Goal: Task Accomplishment & Management: Use online tool/utility

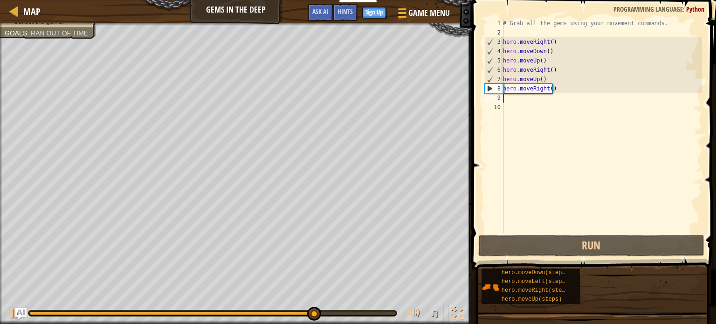
scroll to position [4, 0]
type textarea "h"
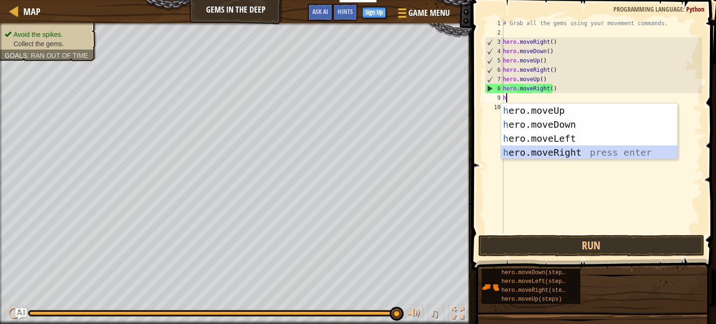
click at [582, 147] on div "h ero.moveUp press enter h ero.moveDown press enter h ero.moveLeft press enter …" at bounding box center [589, 145] width 176 height 84
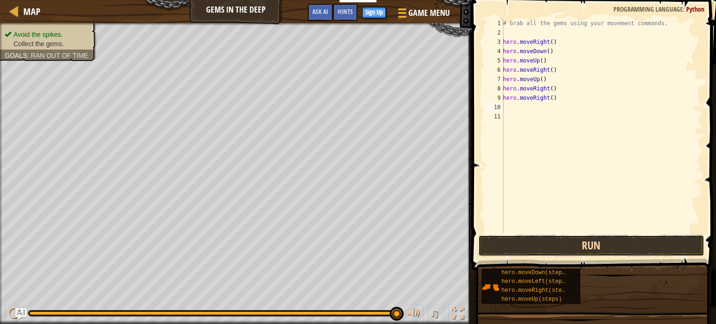
click at [537, 248] on button "Run" at bounding box center [591, 245] width 226 height 21
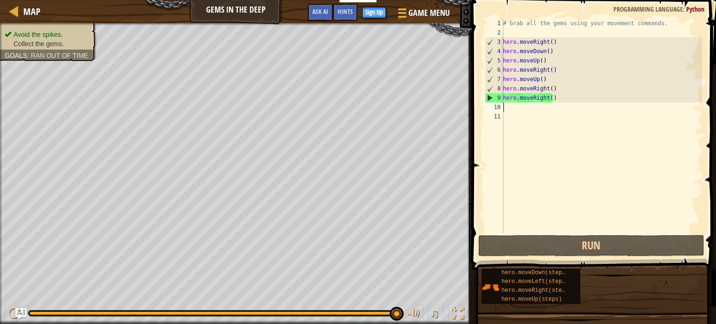
click at [504, 110] on div "# Grab all the gems using your movement commands. hero . moveRight ( ) hero . m…" at bounding box center [601, 135] width 201 height 233
click at [544, 98] on div "# Grab all the gems using your movement commands. hero . moveRight ( ) hero . m…" at bounding box center [601, 135] width 201 height 233
click at [546, 97] on div "# Grab all the gems using your movement commands. hero . moveRight ( ) hero . m…" at bounding box center [601, 135] width 201 height 233
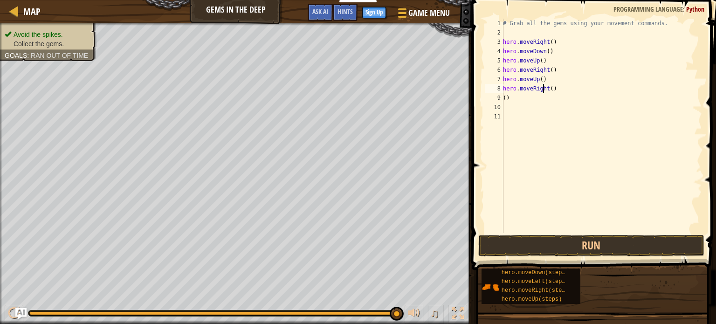
click at [544, 91] on div "# Grab all the gems using your movement commands. hero . moveRight ( ) hero . m…" at bounding box center [601, 135] width 201 height 233
click at [548, 89] on div "# Grab all the gems using your movement commands. hero . moveRight ( ) hero . m…" at bounding box center [601, 135] width 201 height 233
type textarea ")"
click at [548, 89] on div "# Grab all the gems using your movement commands. hero . moveRight ( ) hero . m…" at bounding box center [601, 135] width 201 height 233
click at [531, 96] on div "# Grab all the gems using your movement commands. hero . moveRight ( ) hero . m…" at bounding box center [601, 135] width 201 height 233
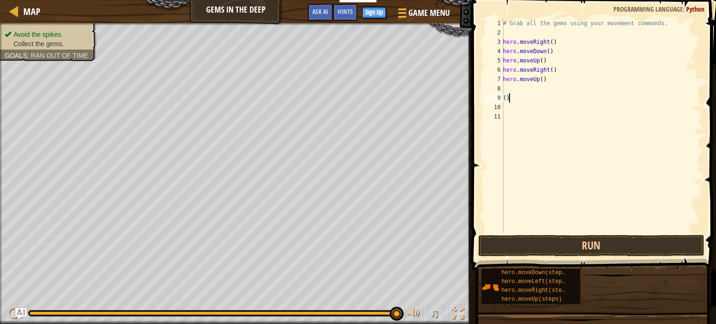
type textarea "("
click at [605, 240] on button "Run" at bounding box center [591, 245] width 226 height 21
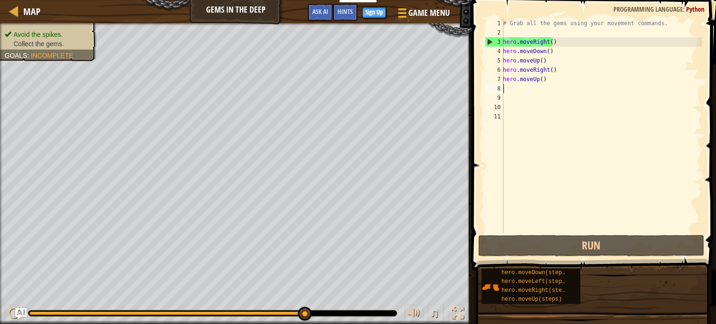
click at [516, 89] on div "# Grab all the gems using your movement commands. hero . moveRight ( ) hero . m…" at bounding box center [601, 135] width 201 height 233
click at [546, 67] on div "# Grab all the gems using your movement commands. hero . moveRight ( ) hero . m…" at bounding box center [601, 135] width 201 height 233
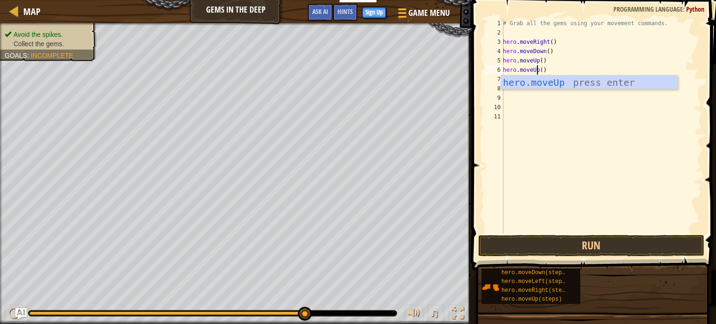
scroll to position [4, 2]
drag, startPoint x: 518, startPoint y: 84, endPoint x: 546, endPoint y: 82, distance: 28.5
click at [546, 82] on div "hero.moveUp press enter" at bounding box center [589, 96] width 176 height 42
click at [546, 82] on div "# Grab all the gems using your movement commands. hero . moveRight ( ) hero . m…" at bounding box center [601, 135] width 201 height 233
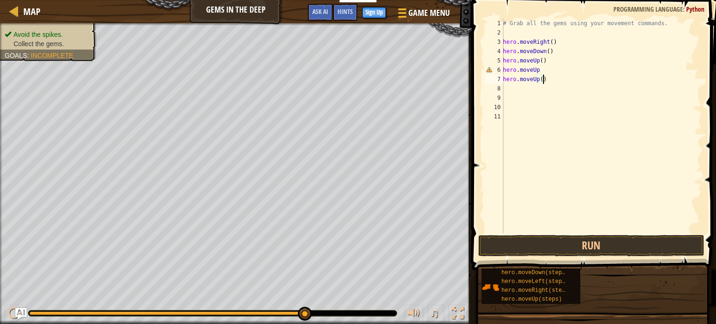
click at [535, 80] on div "# Grab all the gems using your movement commands. hero . moveRight ( ) hero . m…" at bounding box center [601, 135] width 201 height 233
click at [536, 79] on div "# Grab all the gems using your movement commands. hero . moveRight ( ) hero . m…" at bounding box center [601, 135] width 201 height 233
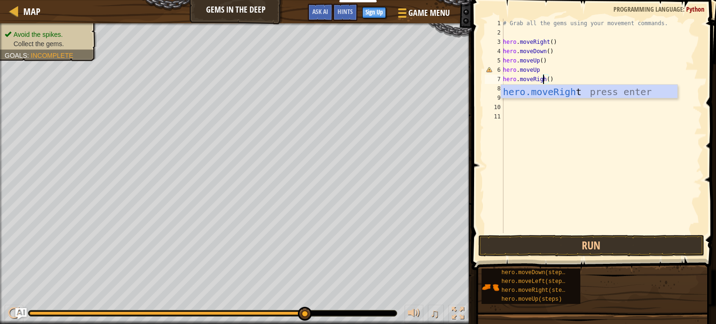
scroll to position [4, 3]
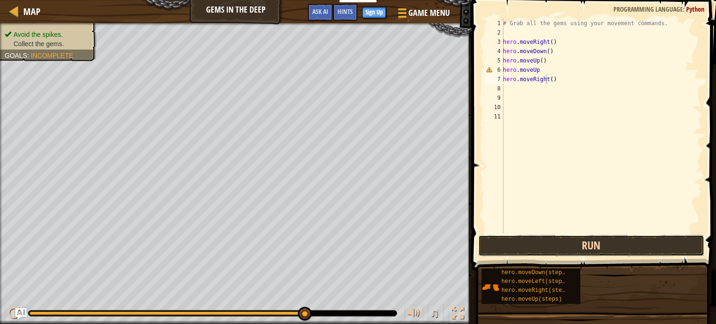
click at [575, 250] on button "Run" at bounding box center [591, 245] width 226 height 21
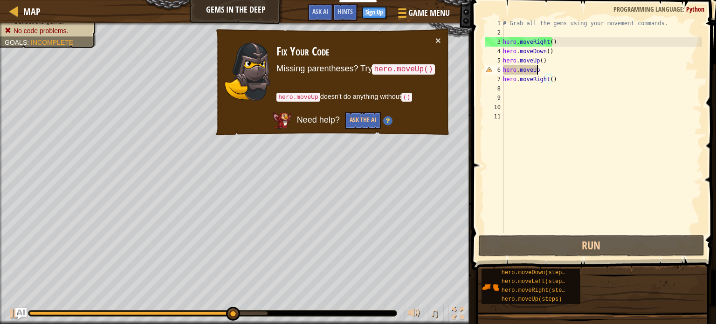
click at [537, 70] on div "# Grab all the gems using your movement commands. hero . moveRight ( ) hero . m…" at bounding box center [601, 135] width 201 height 233
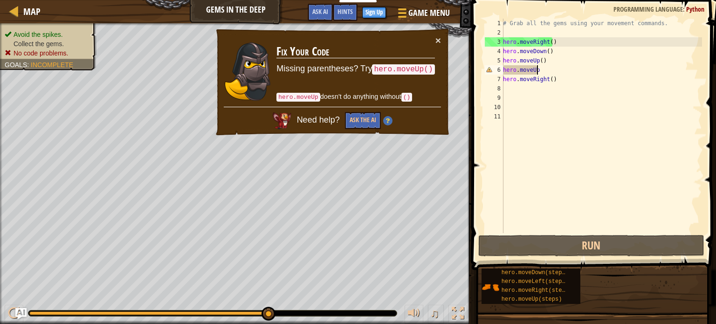
scroll to position [4, 2]
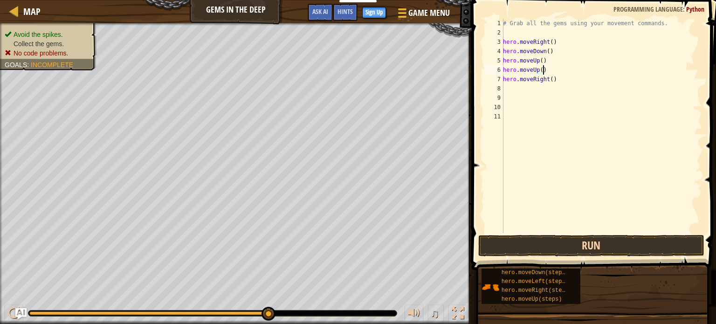
type textarea "hero.moveUp()"
click at [531, 237] on button "Run" at bounding box center [591, 245] width 226 height 21
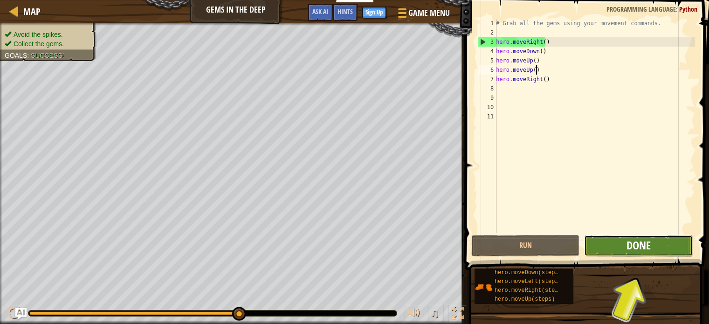
click at [648, 249] on span "Done" at bounding box center [638, 245] width 24 height 15
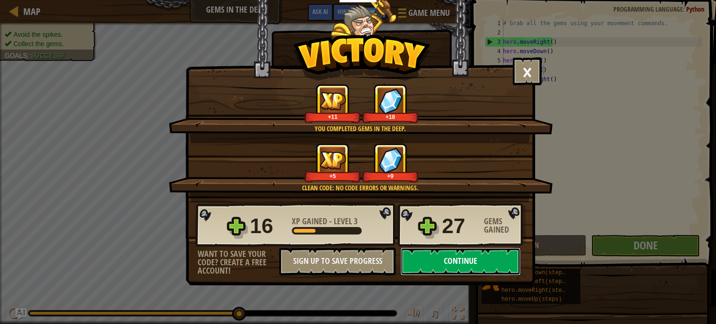
click at [454, 258] on button "Continue" at bounding box center [460, 261] width 120 height 28
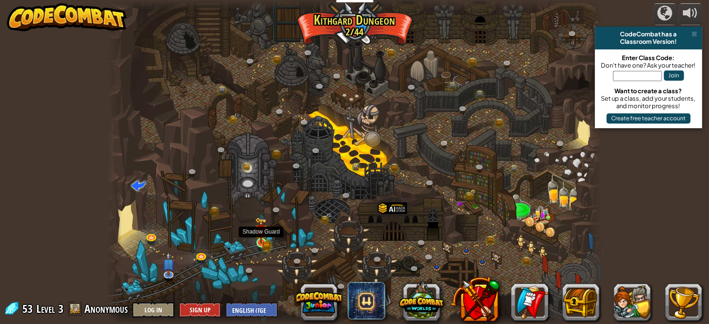
click at [255, 232] on img at bounding box center [261, 230] width 12 height 27
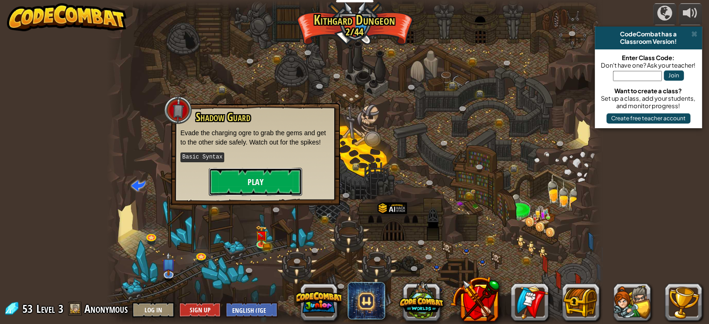
click at [271, 181] on button "Play" at bounding box center [255, 182] width 93 height 28
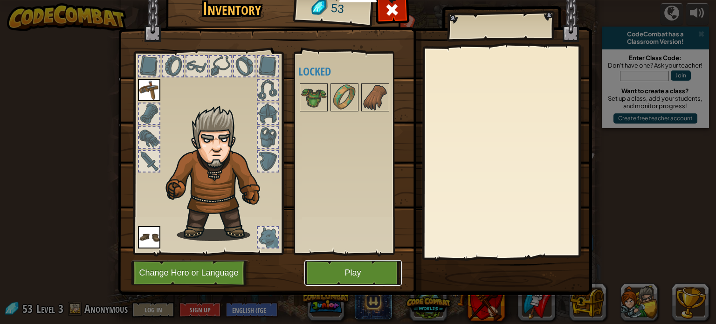
click at [354, 278] on button "Play" at bounding box center [352, 273] width 97 height 26
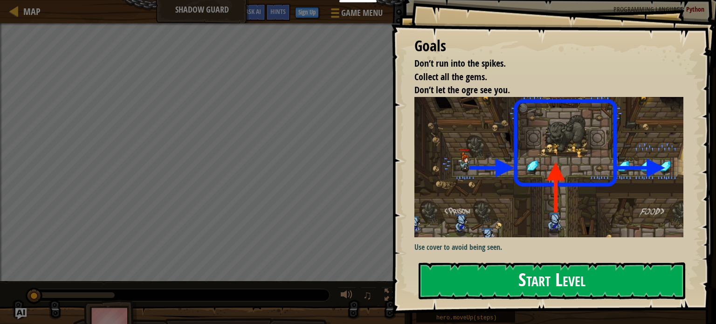
click at [457, 278] on button "Start Level" at bounding box center [552, 280] width 267 height 37
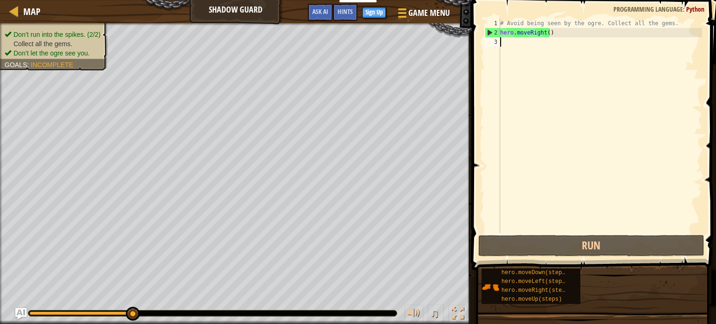
scroll to position [4, 0]
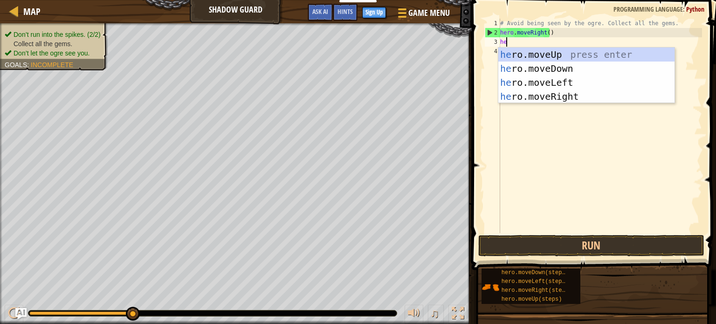
type textarea "her"
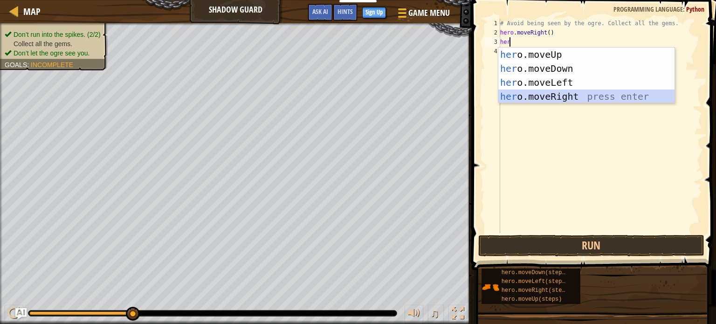
click at [515, 91] on div "her o.moveUp press enter her o.moveDown press enter her o.moveLeft press enter …" at bounding box center [586, 90] width 176 height 84
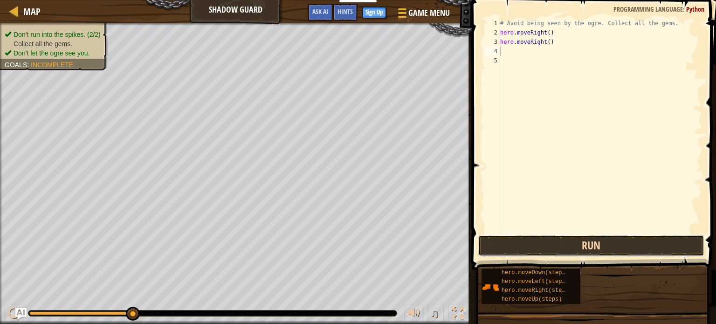
click at [507, 241] on button "Run" at bounding box center [591, 245] width 226 height 21
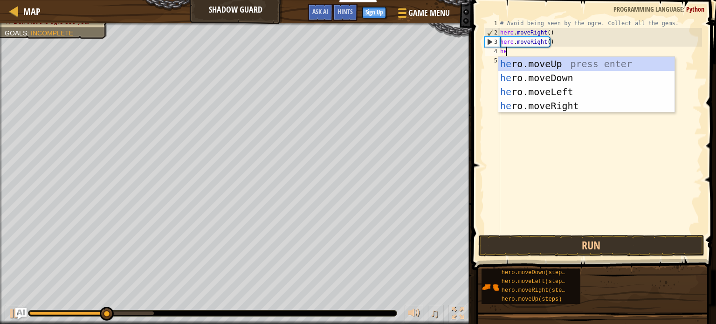
type textarea "heo"
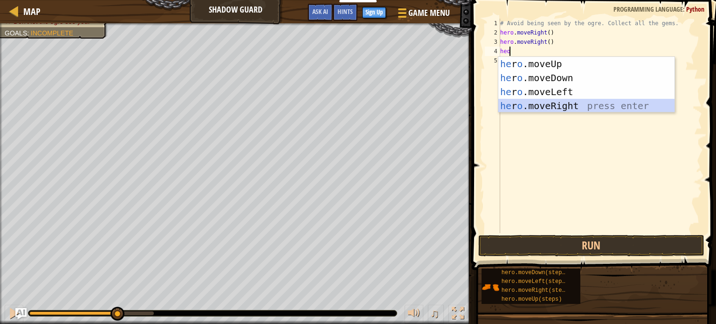
click at [523, 106] on div "he r o .moveUp press enter he r o .moveDown press enter he r o .moveLeft press …" at bounding box center [586, 99] width 176 height 84
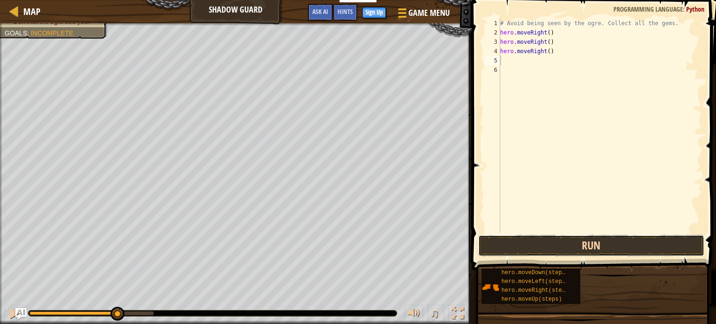
click at [520, 241] on button "Run" at bounding box center [591, 245] width 226 height 21
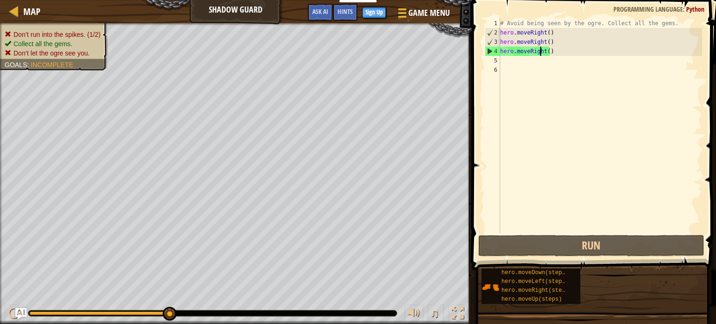
click at [541, 49] on div "# Avoid being seen by the ogre. Collect all the gems. hero . moveRight ( ) hero…" at bounding box center [600, 135] width 204 height 233
type textarea "hero.moveRight()"
click at [542, 50] on div "# Avoid being seen by the ogre. Collect all the gems. hero . moveRight ( ) hero…" at bounding box center [600, 135] width 204 height 233
